Goal: Complete application form

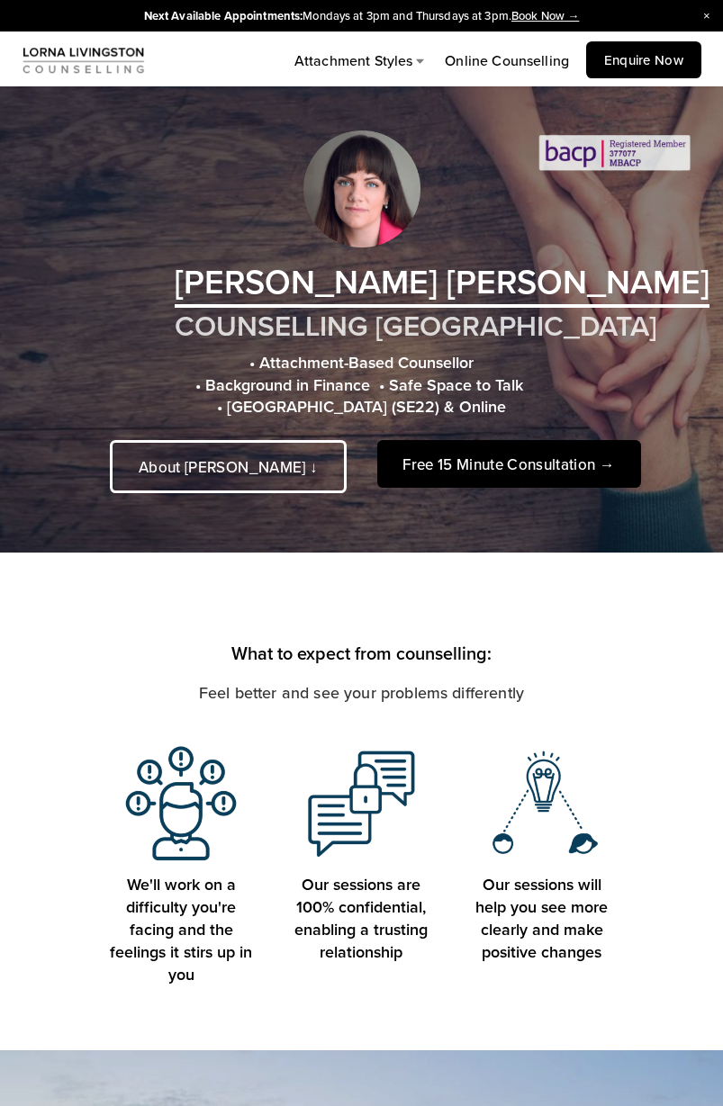
click at [636, 52] on link "Enquire Now" at bounding box center [643, 59] width 115 height 37
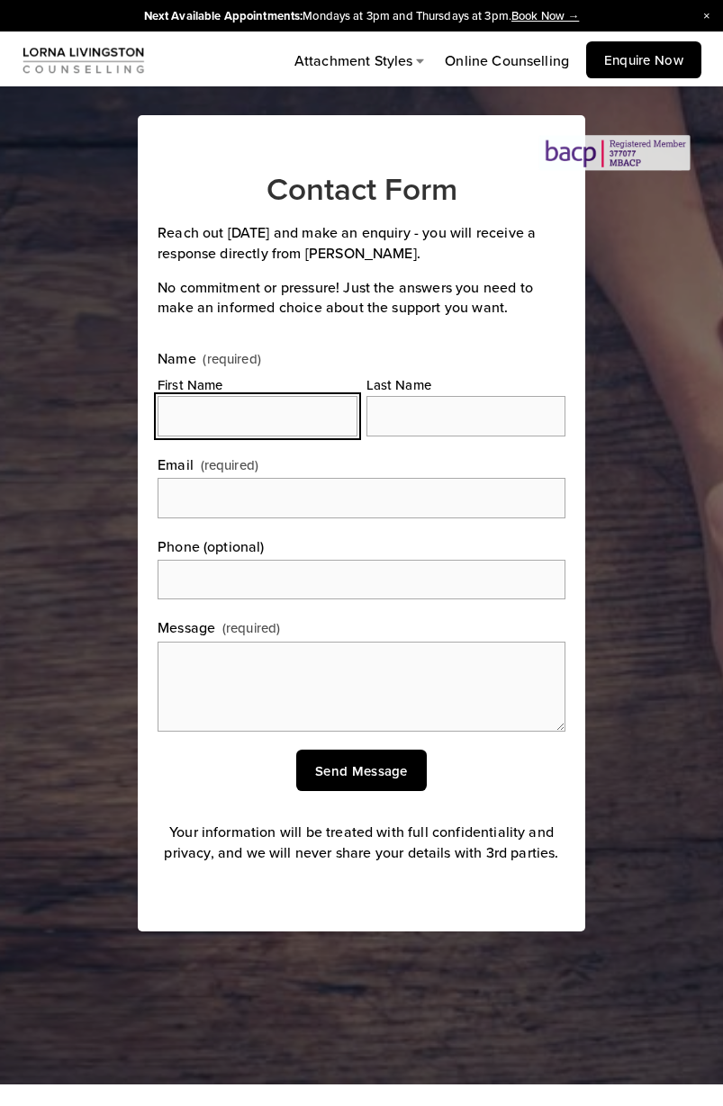
click at [274, 419] on input "First Name" at bounding box center [257, 416] width 199 height 40
type input "Mallika"
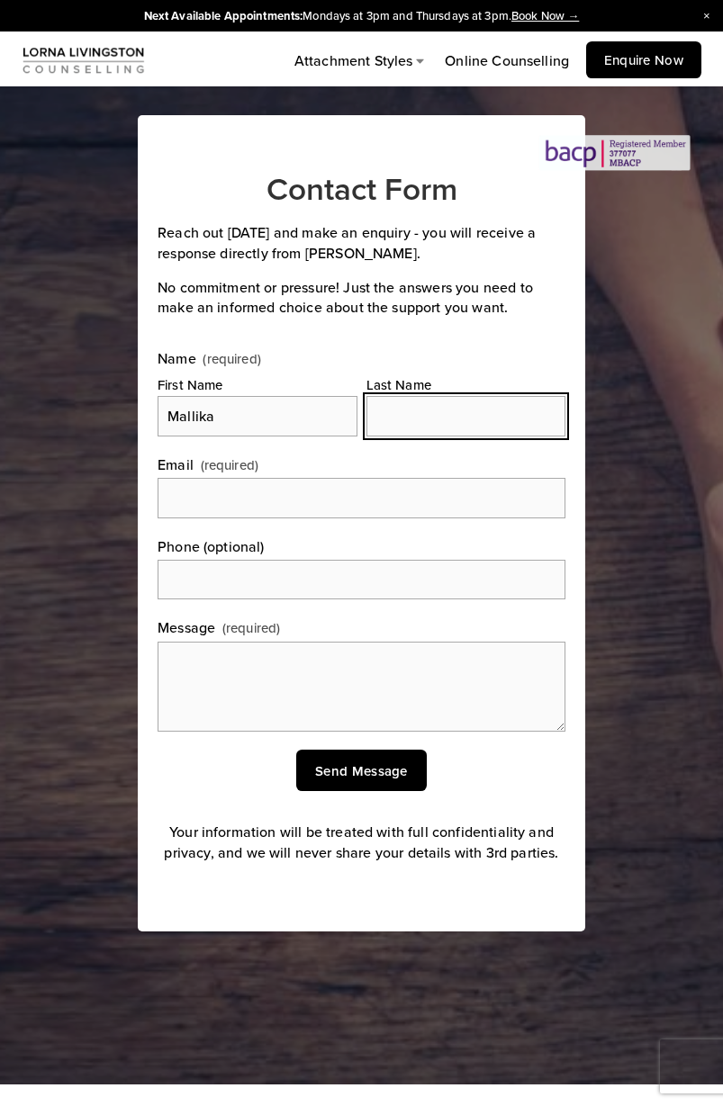
click at [424, 408] on input "Last Name" at bounding box center [465, 416] width 199 height 40
type input "Abidi"
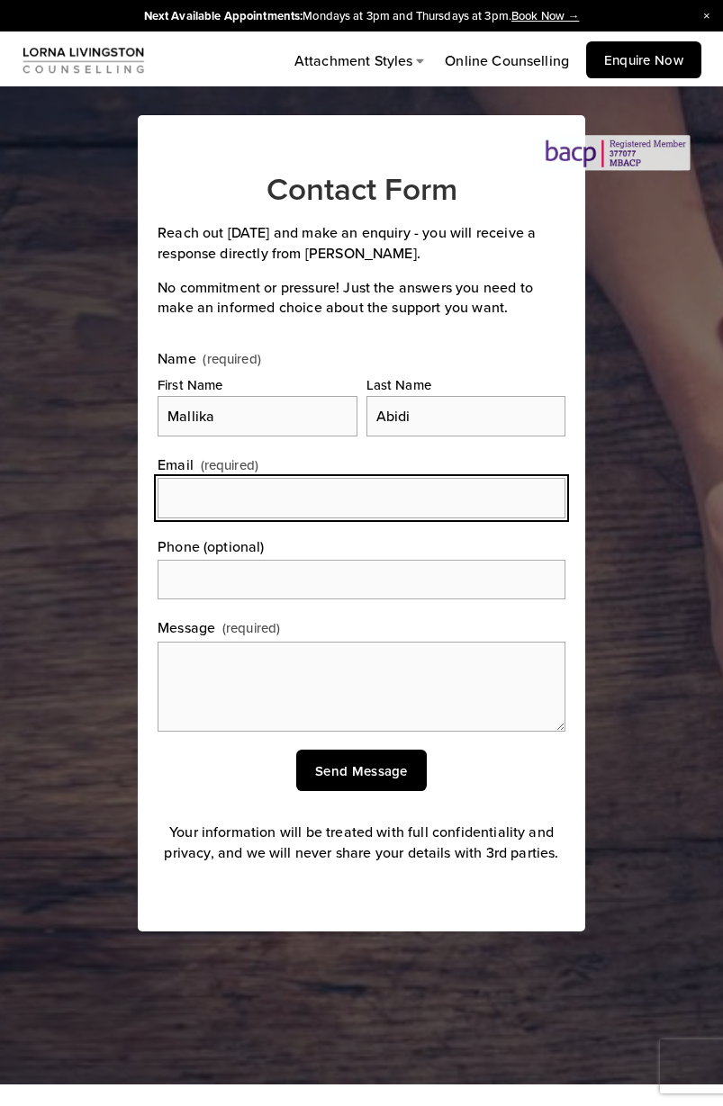
click at [175, 497] on input "Email (required)" at bounding box center [362, 498] width 408 height 40
type input "abidi.mallika@gmail,com"
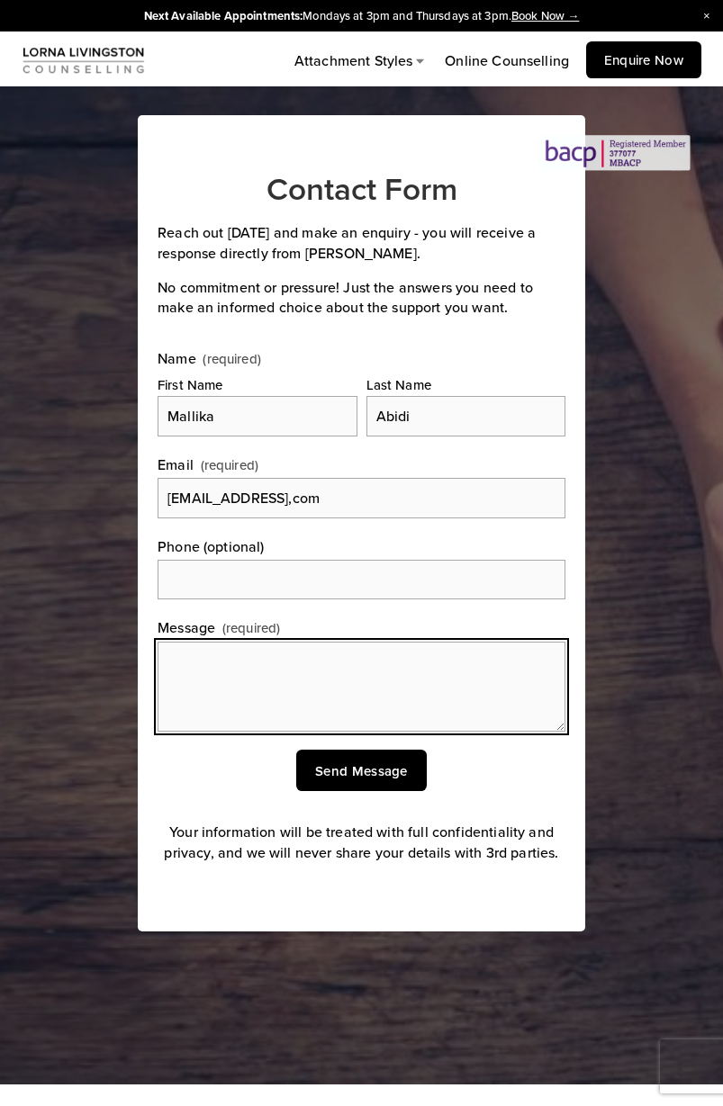
click at [222, 664] on textarea "Message (required)" at bounding box center [362, 687] width 408 height 90
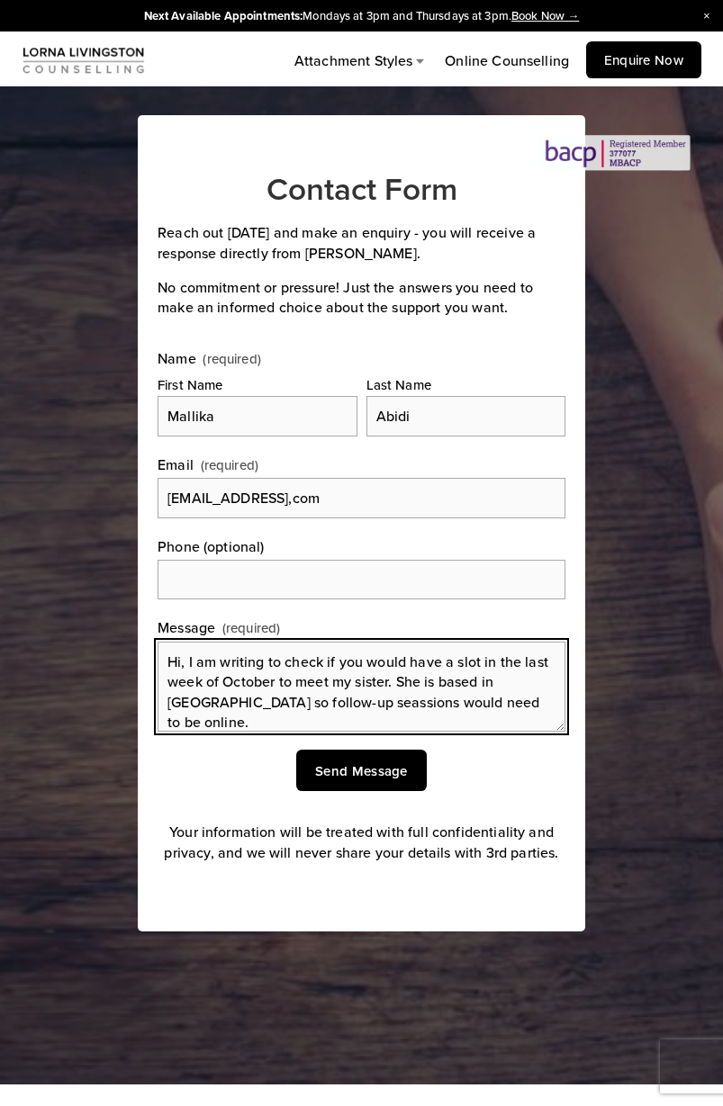
click at [256, 702] on textarea "Hi, I am writing to check if you would have a slot in the last week of October …" at bounding box center [362, 687] width 408 height 90
click at [491, 700] on textarea "Hi, I am writing to check if you would have a slot in the last week of October …" at bounding box center [362, 687] width 408 height 90
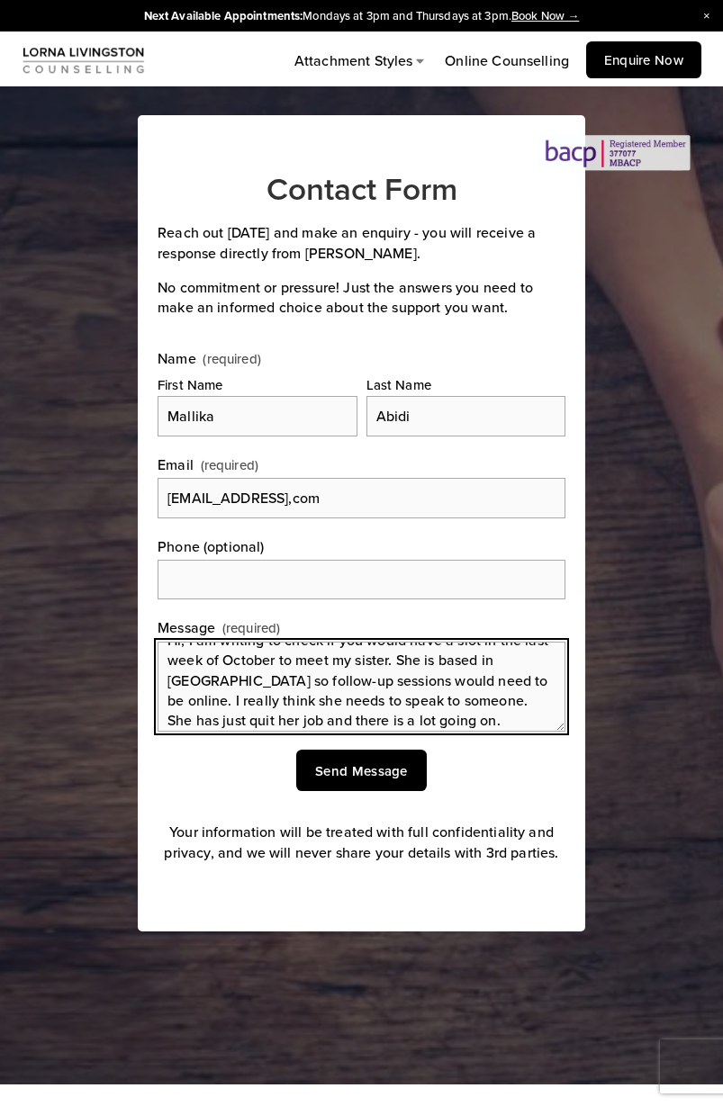
scroll to position [42, 0]
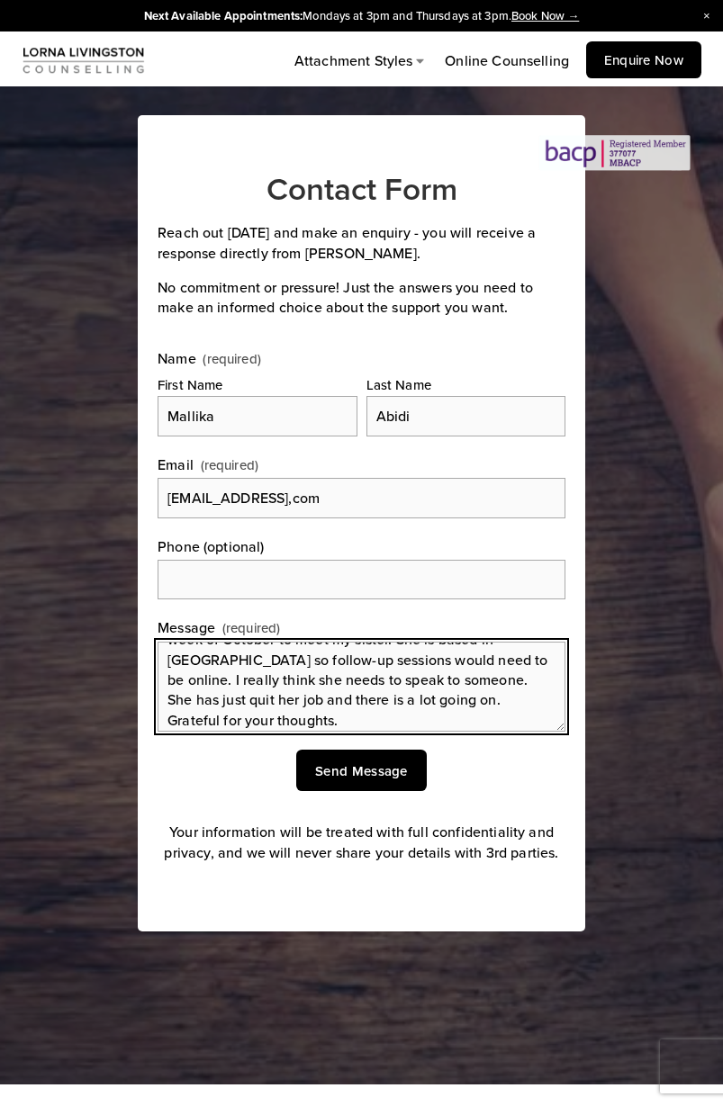
type textarea "Hi, I am writing to check if you would have a slot in the last week of October …"
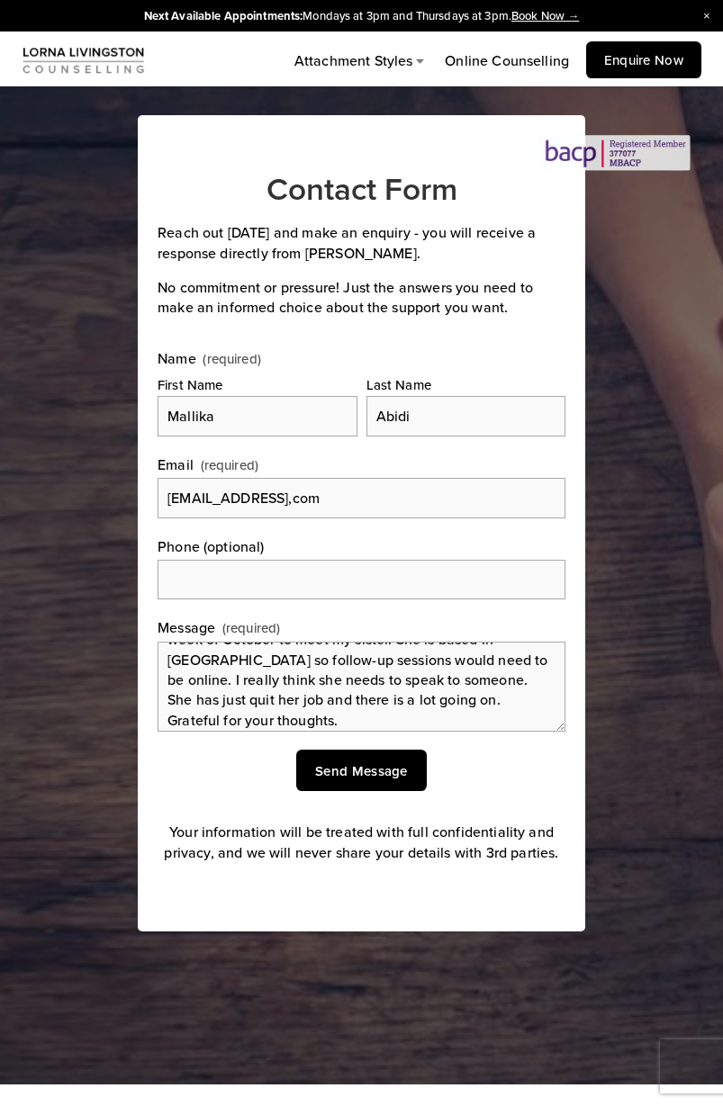
click at [363, 762] on span "Send Message" at bounding box center [361, 771] width 93 height 19
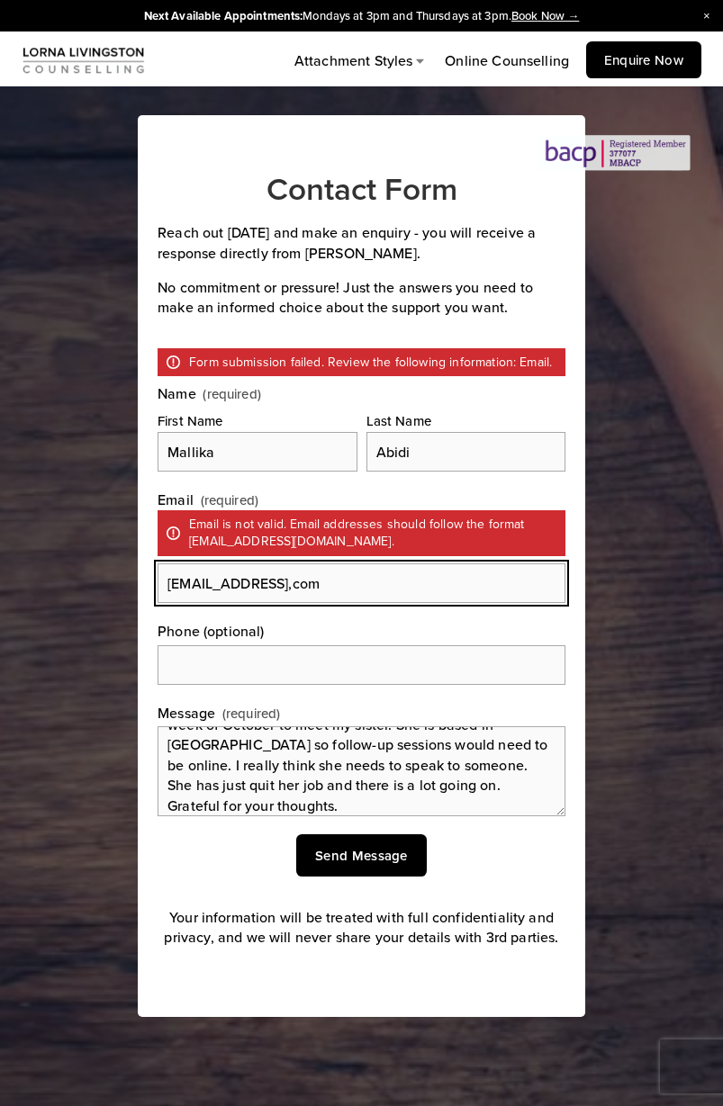
click at [296, 578] on input "abidi.mallika@gmail,com" at bounding box center [362, 584] width 408 height 40
type input "abidi.mallika@gmail.com"
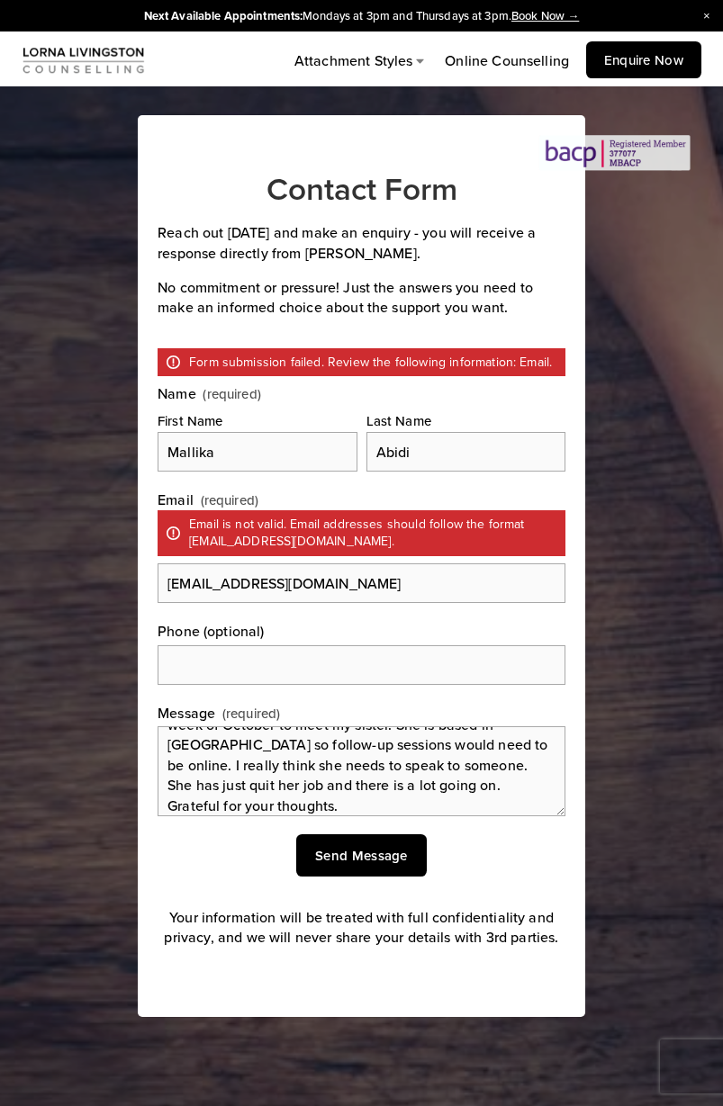
click at [399, 856] on span "Send Message" at bounding box center [361, 855] width 93 height 19
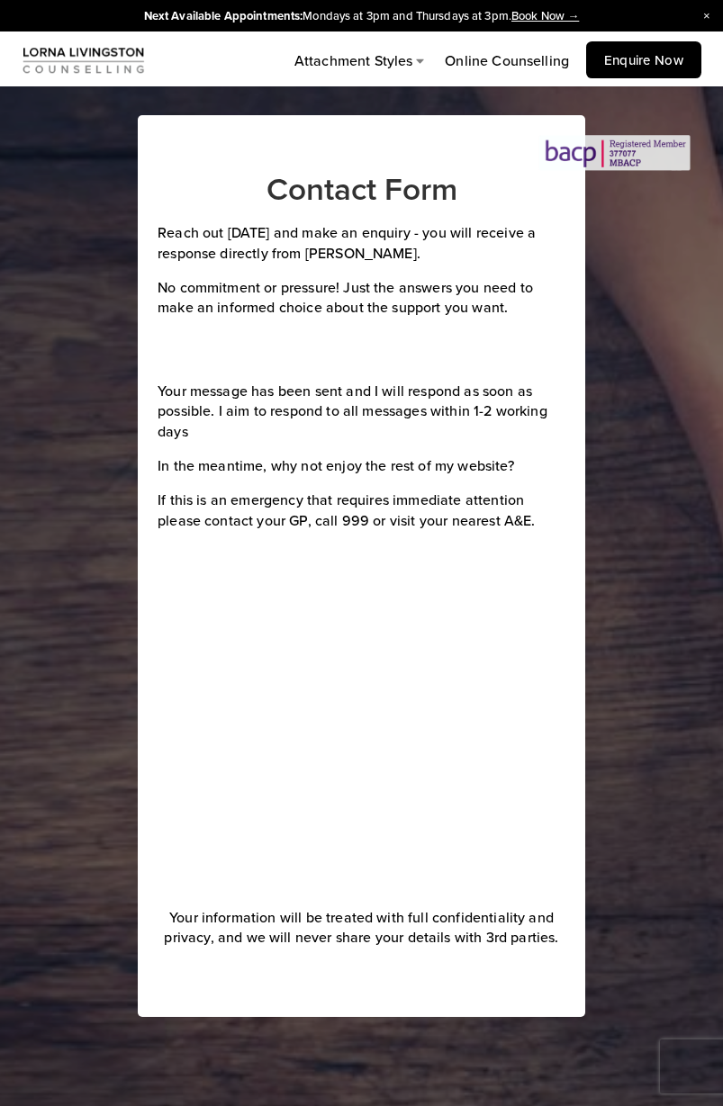
click at [420, 64] on link "Attachment Styles" at bounding box center [361, 61] width 135 height 23
